Goal: Task Accomplishment & Management: Manage account settings

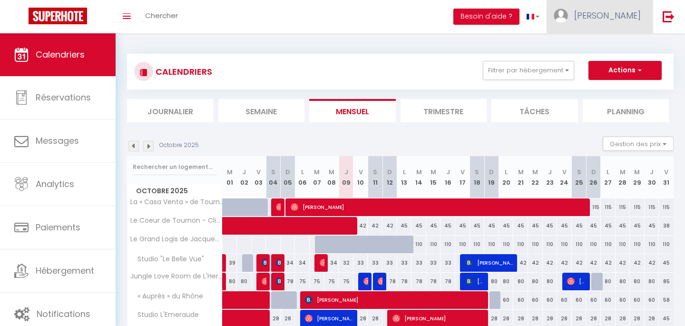
click at [627, 20] on span "[PERSON_NAME]" at bounding box center [607, 16] width 67 height 12
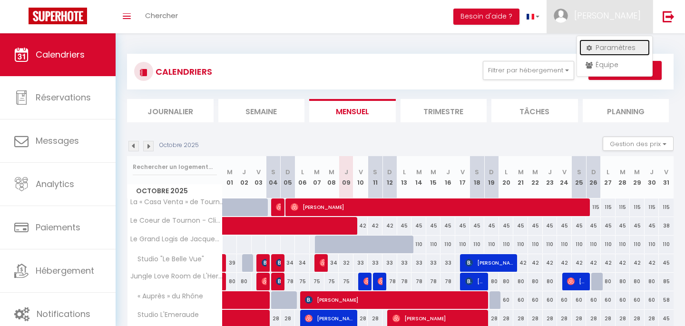
click at [614, 44] on link "Paramètres" at bounding box center [614, 47] width 70 height 16
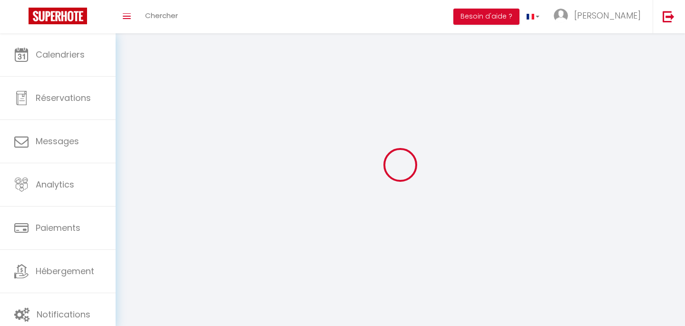
type input "[PERSON_NAME]"
type input "0633019323"
type input "[STREET_ADDRESS][PERSON_NAME]"
type input "26600"
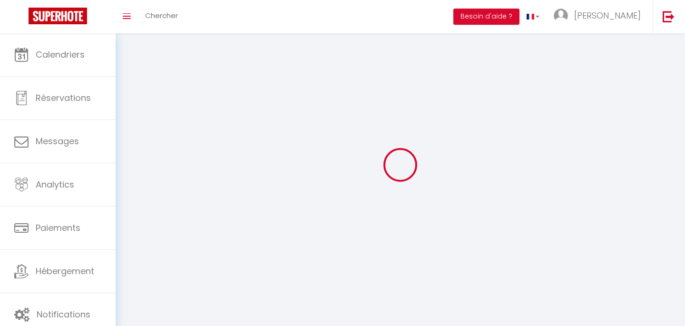
type input "LARNAGE"
select select "28"
type input "oVjI7W3qNPc81T9LZM9SlzSCl"
type input "Ld8pSKxGKcPPW58ce9igOOexT"
type input "oVjI7W3qNPc81T9LZM9SlzSCl"
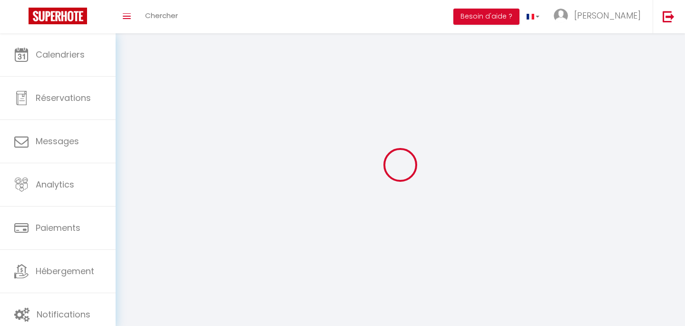
type input "Ld8pSKxGKcPPW58ce9igOOexT"
type input "[URL][DOMAIN_NAME]"
select select "fr"
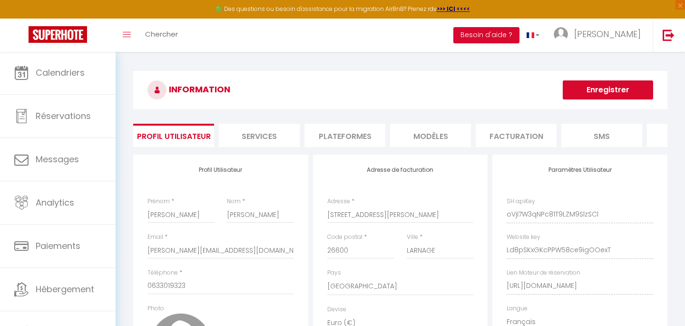
click at [379, 131] on li "Plateformes" at bounding box center [344, 135] width 81 height 23
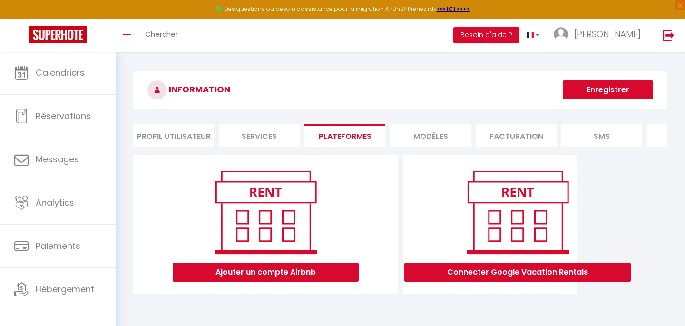
scroll to position [51, 0]
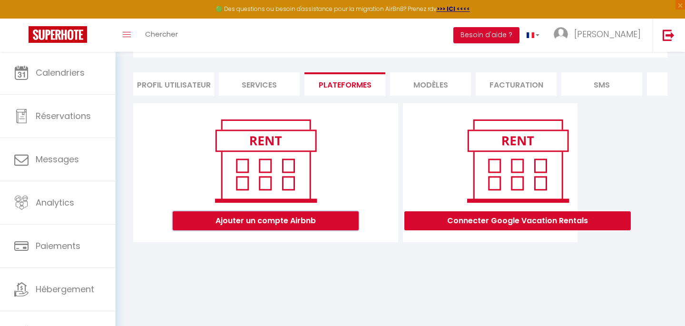
click at [298, 226] on button "Ajouter un compte Airbnb" at bounding box center [266, 220] width 186 height 19
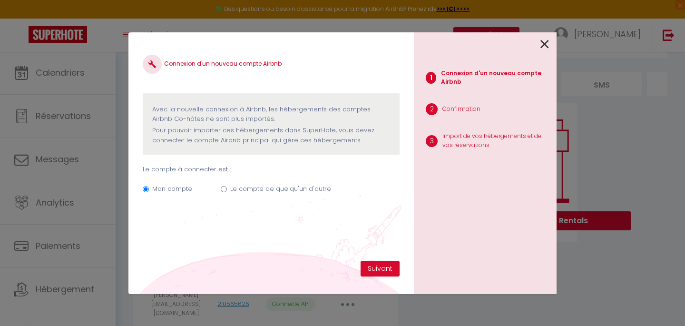
click at [542, 47] on icon at bounding box center [544, 44] width 9 height 14
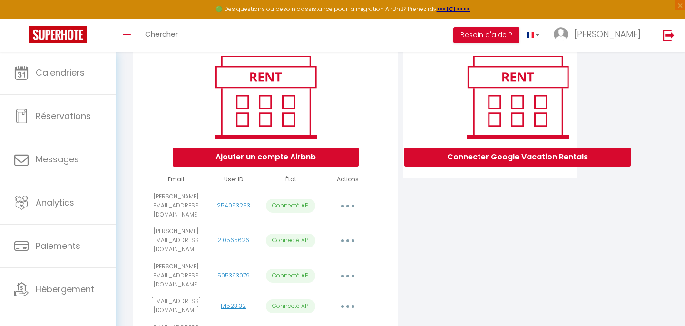
scroll to position [110, 0]
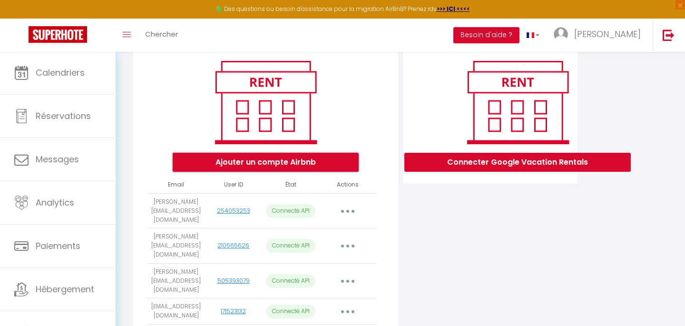
click at [276, 158] on button "Ajouter un compte Airbnb" at bounding box center [266, 162] width 186 height 19
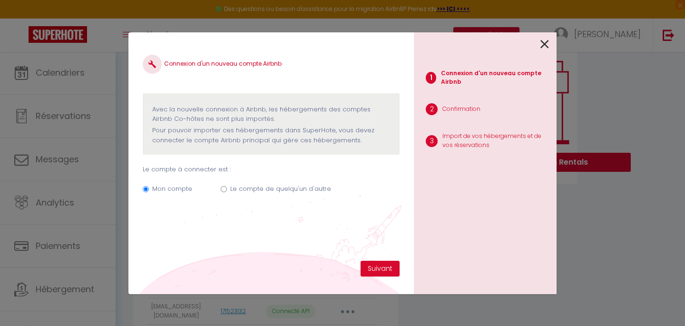
click at [266, 188] on label "Le compte de quelqu'un d'autre" at bounding box center [280, 189] width 101 height 10
click at [227, 188] on input "Le compte de quelqu'un d'autre" at bounding box center [224, 189] width 6 height 6
radio input "true"
radio input "false"
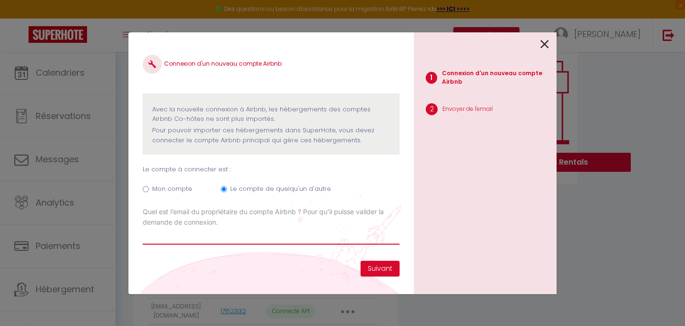
click at [256, 239] on input "Email connexion Airbnb" at bounding box center [271, 235] width 257 height 17
type input "[EMAIL_ADDRESS][DOMAIN_NAME]"
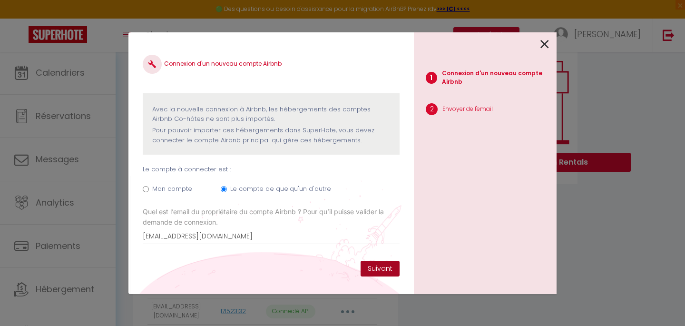
click at [376, 270] on button "Suivant" at bounding box center [380, 269] width 39 height 16
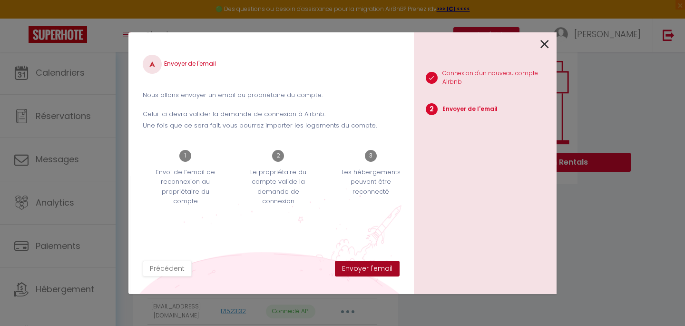
click at [376, 270] on button "Envoyer l'email" at bounding box center [367, 269] width 65 height 16
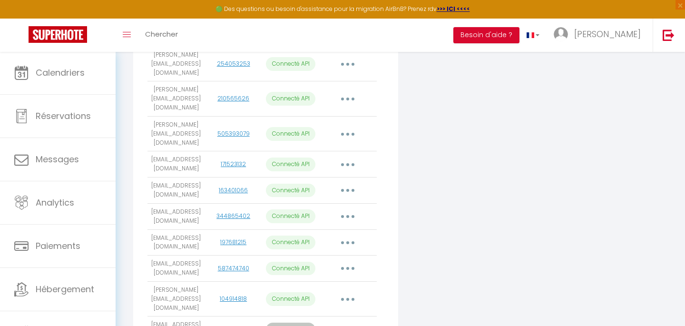
scroll to position [280, 0]
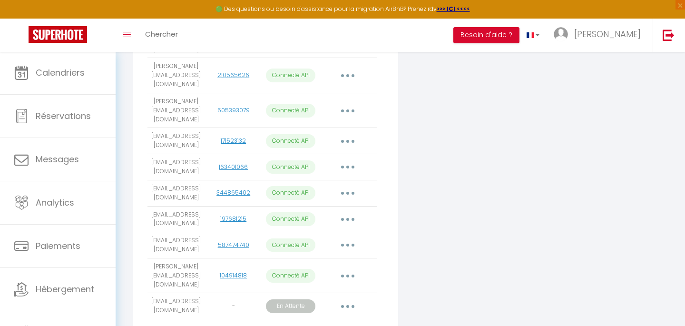
drag, startPoint x: 153, startPoint y: 258, endPoint x: 191, endPoint y: 267, distance: 39.7
click at [191, 293] on td "[EMAIL_ADDRESS][DOMAIN_NAME]" at bounding box center [175, 306] width 57 height 26
copy td "[EMAIL_ADDRESS][DOMAIN_NAME]"
click at [528, 170] on div "Connecter Google Vacation Rentals" at bounding box center [491, 108] width 180 height 469
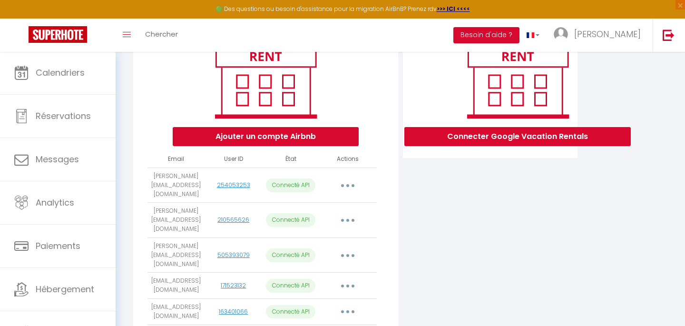
scroll to position [0, 0]
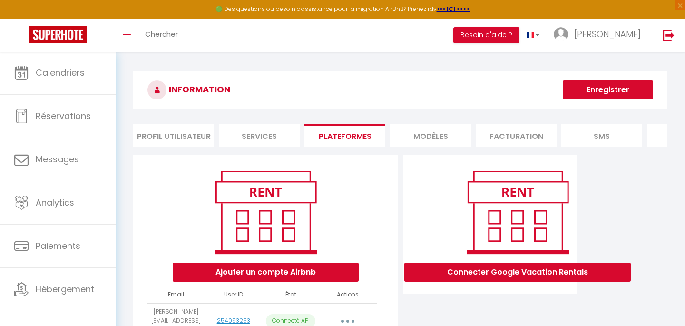
click at [592, 93] on button "Enregistrer" at bounding box center [608, 89] width 90 height 19
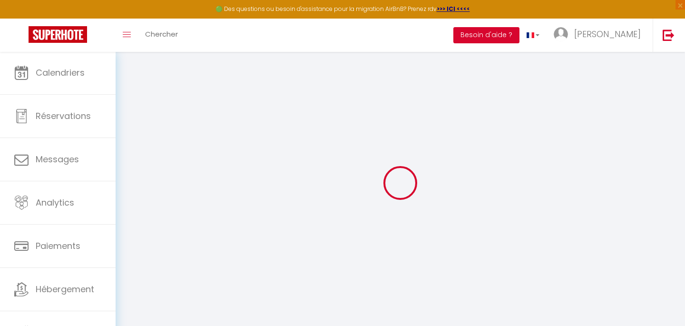
click at [499, 37] on button "Besoin d'aide ?" at bounding box center [486, 35] width 66 height 16
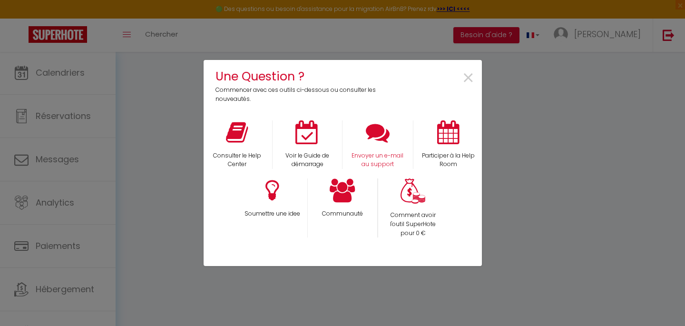
click at [366, 147] on div "Envoyer un e-mail au support" at bounding box center [378, 144] width 70 height 49
click at [386, 166] on p "Envoyer un e-mail au support" at bounding box center [378, 160] width 58 height 18
click at [469, 79] on span "×" at bounding box center [468, 78] width 13 height 30
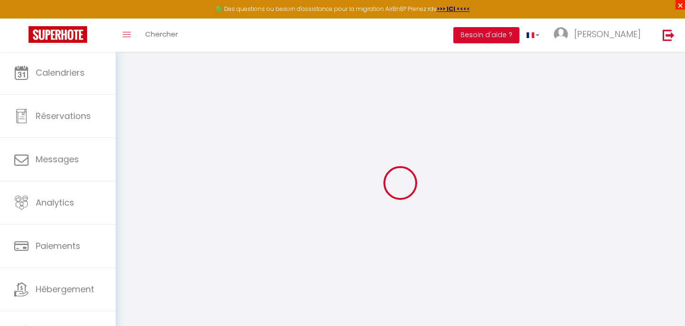
click at [680, 4] on span "×" at bounding box center [680, 5] width 10 height 10
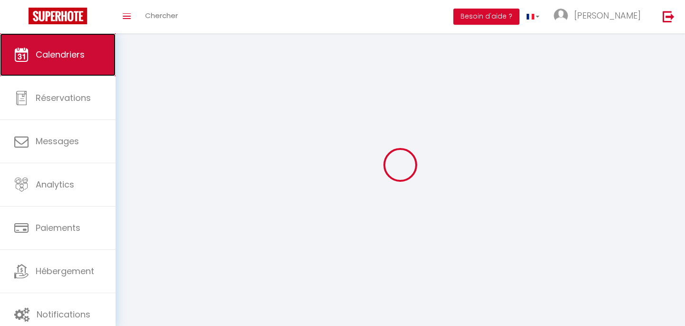
click at [78, 61] on link "Calendriers" at bounding box center [58, 54] width 116 height 43
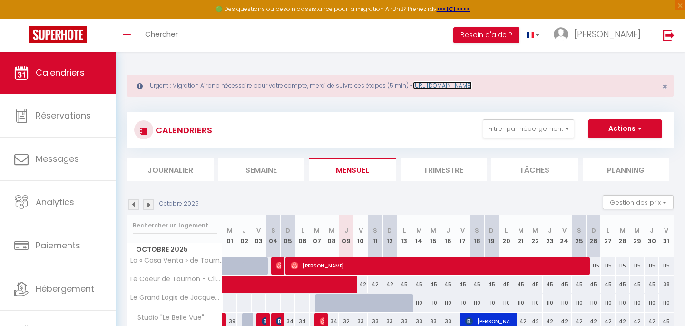
click at [437, 85] on link "[URL][DOMAIN_NAME]" at bounding box center [442, 85] width 59 height 8
